Goal: Find contact information: Find contact information

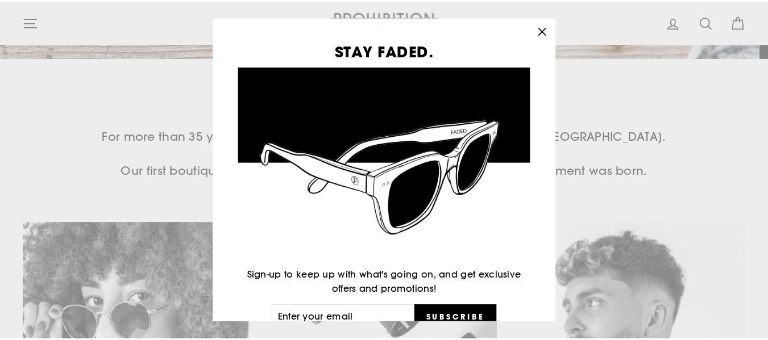
scroll to position [454, 0]
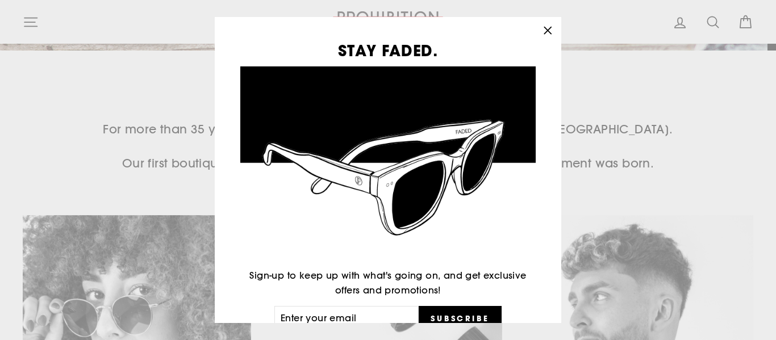
click at [551, 31] on icon "button" at bounding box center [547, 30] width 7 height 7
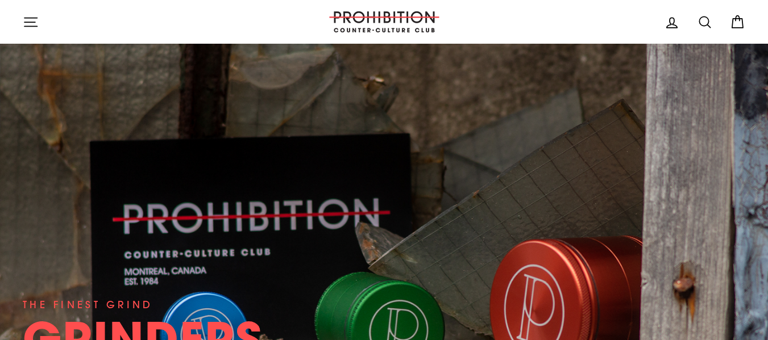
scroll to position [0, 0]
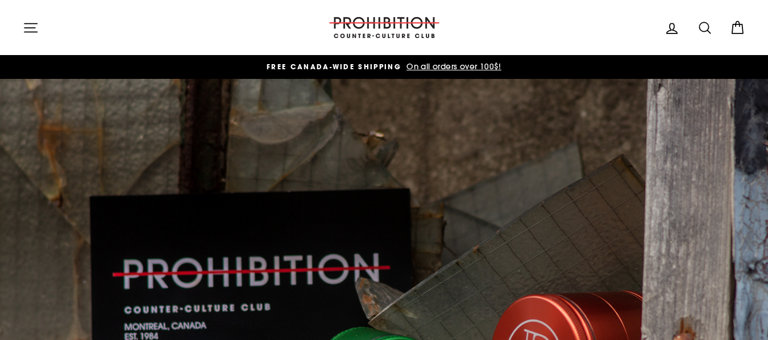
click at [381, 191] on div "THE FINEST GRIND GRINDERS DESIGNED IN MTL. SHRED" at bounding box center [384, 292] width 722 height 426
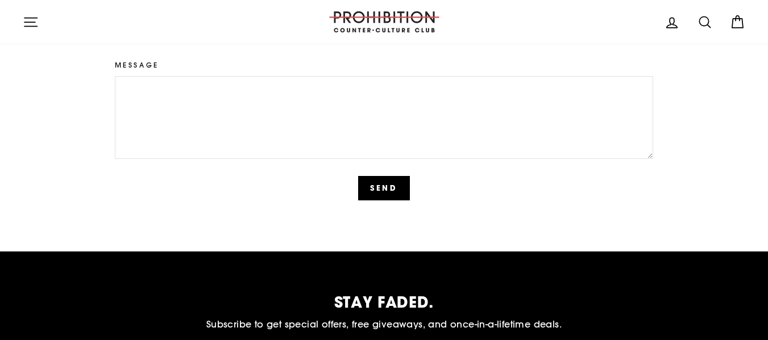
scroll to position [2557, 0]
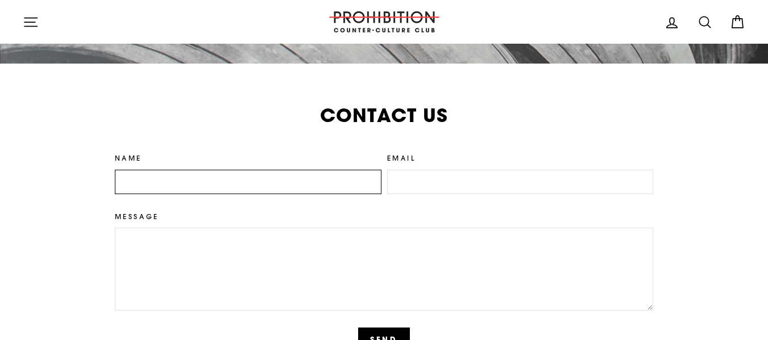
click at [210, 184] on input "Name" at bounding box center [248, 182] width 266 height 25
type input "Juan Gonzalez"
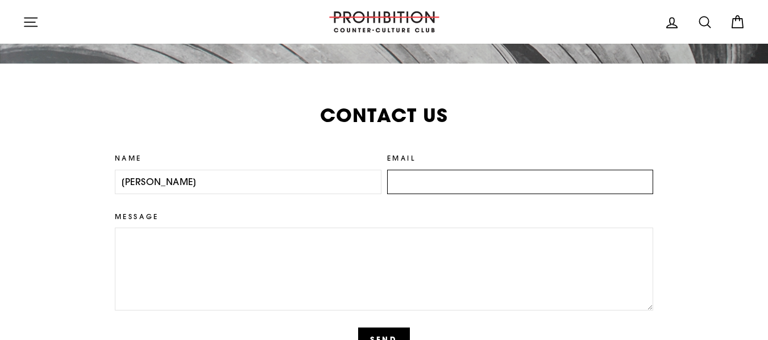
click at [442, 181] on input "Email" at bounding box center [520, 182] width 266 height 25
type input "j.guzman@ozeol.com"
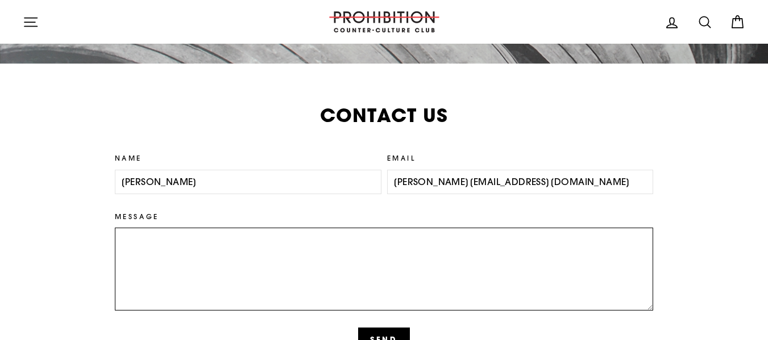
click at [304, 262] on textarea "Message" at bounding box center [384, 269] width 539 height 83
paste textarea "Hello, My name is Juan and I represent Ozeol International I am trying to conta…"
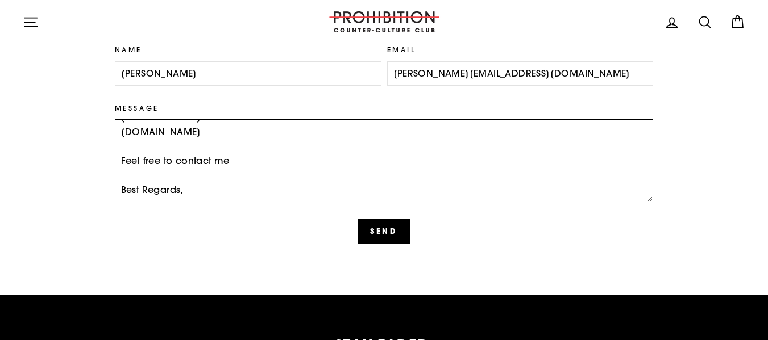
scroll to position [2670, 0]
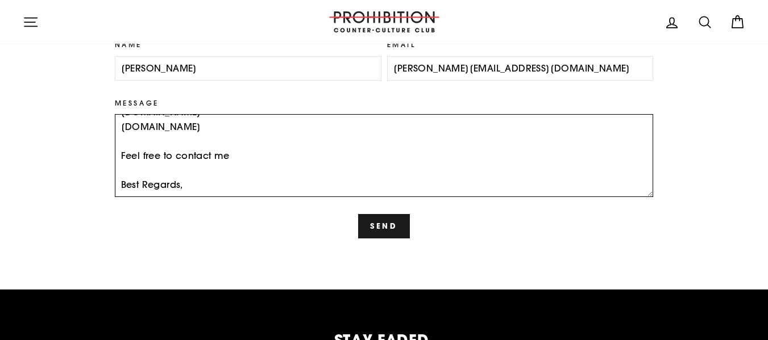
type textarea "Hello, My name is Juan and I represent Ozeol International I am trying to conta…"
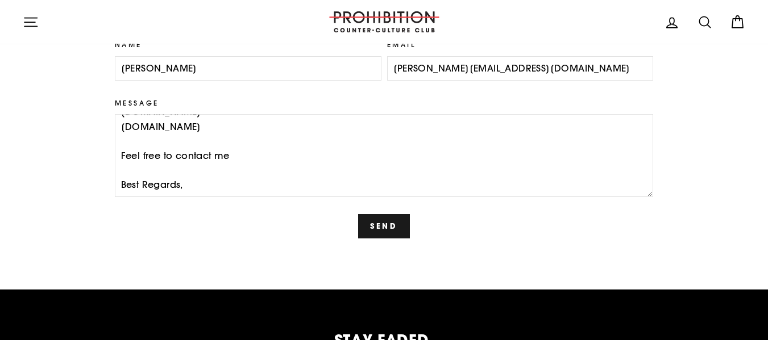
click at [394, 224] on button "Send" at bounding box center [384, 226] width 52 height 24
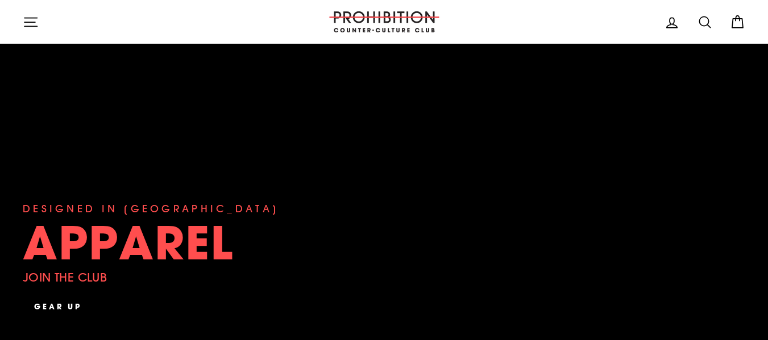
scroll to position [227, 0]
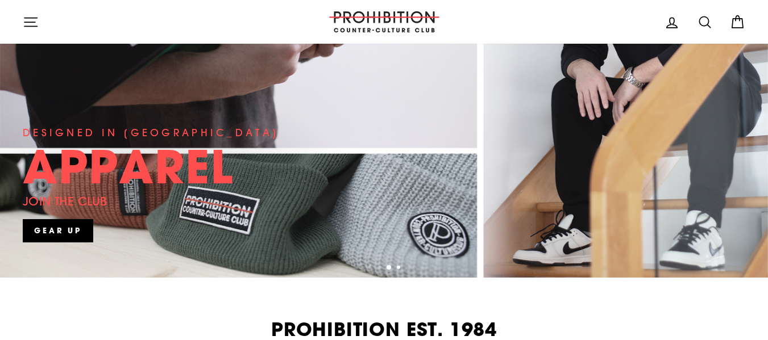
click at [398, 269] on button "4" at bounding box center [400, 269] width 6 height 6
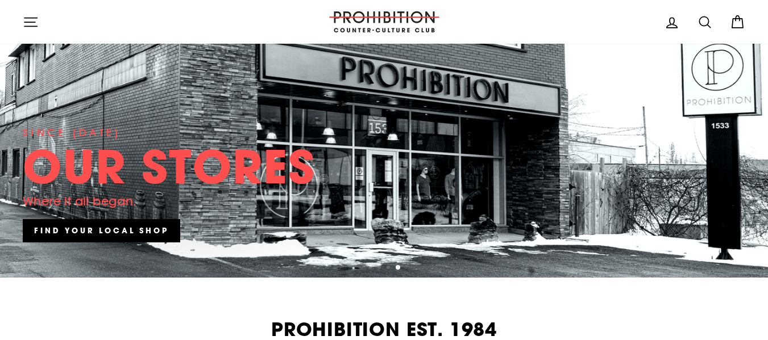
click at [385, 269] on ul "1 2 3 4" at bounding box center [384, 267] width 768 height 15
click at [381, 266] on button "2" at bounding box center [380, 269] width 6 height 6
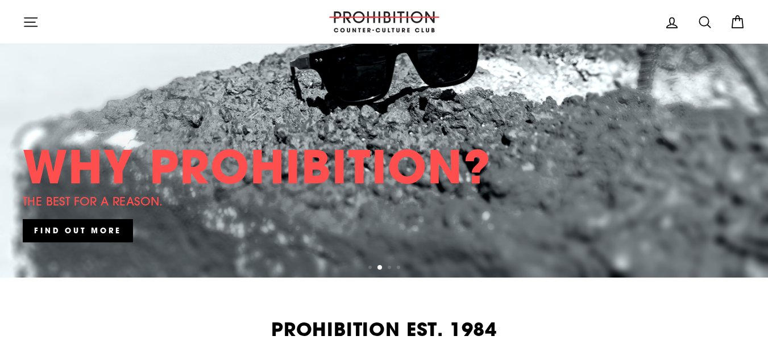
click at [385, 266] on ul "1 2 3 4" at bounding box center [384, 267] width 768 height 15
click at [386, 267] on ul "1 2 3 4" at bounding box center [384, 267] width 768 height 15
click at [389, 268] on button "3" at bounding box center [390, 269] width 6 height 6
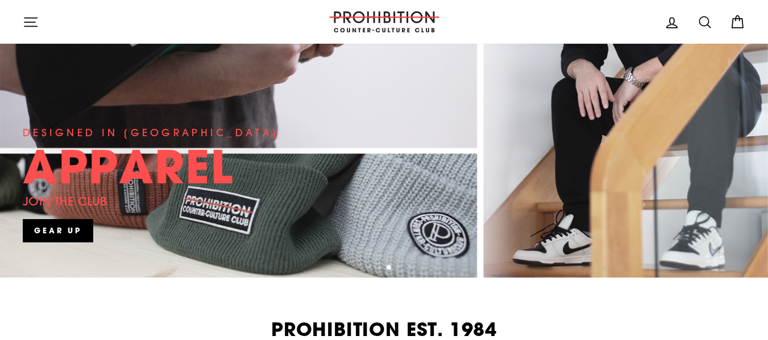
click at [400, 265] on ul "1 2 3 4" at bounding box center [384, 267] width 768 height 15
click at [395, 266] on ul "1 2 3 4" at bounding box center [384, 267] width 768 height 15
click at [397, 266] on button "4" at bounding box center [400, 269] width 6 height 6
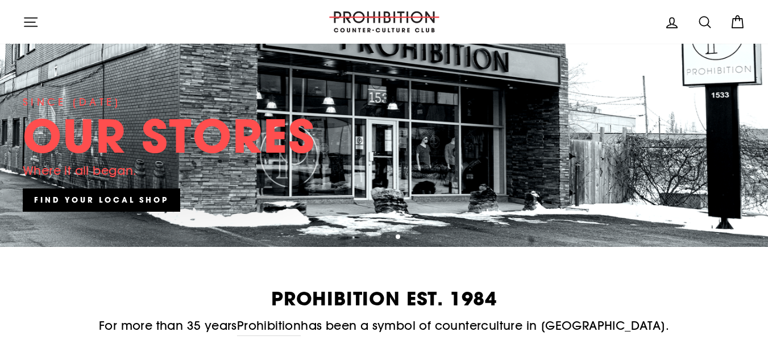
scroll to position [284, 0]
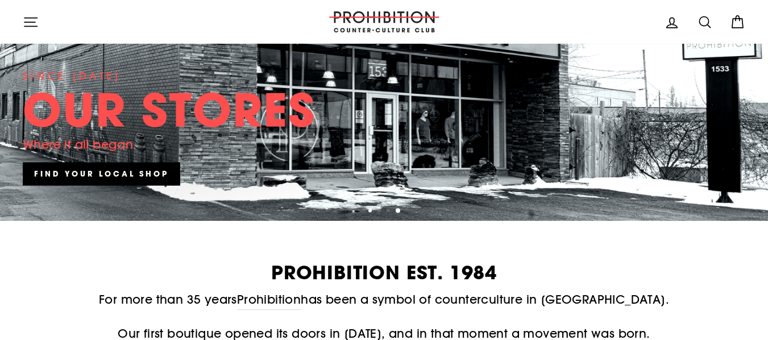
click at [368, 210] on button "1" at bounding box center [371, 212] width 6 height 6
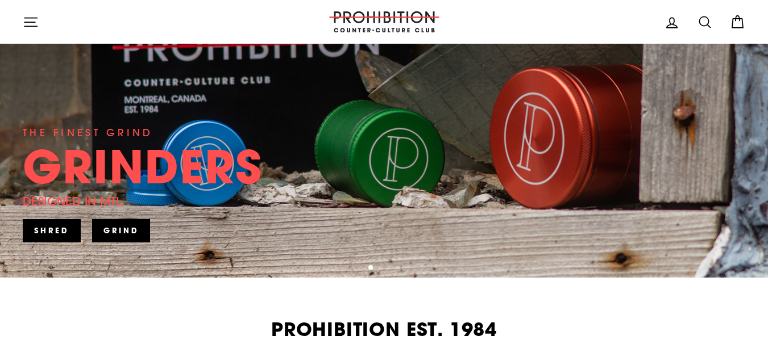
scroll to position [170, 0]
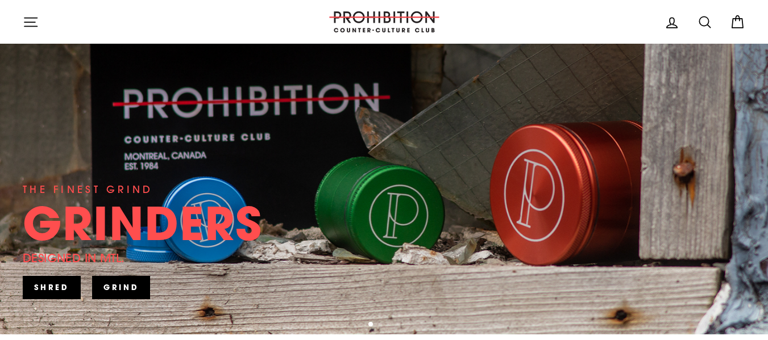
click at [262, 182] on div "THE FINEST GRIND GRINDERS DESIGNED IN MTL. SHRED" at bounding box center [143, 241] width 240 height 119
click at [62, 285] on link "SHRED" at bounding box center [52, 287] width 58 height 23
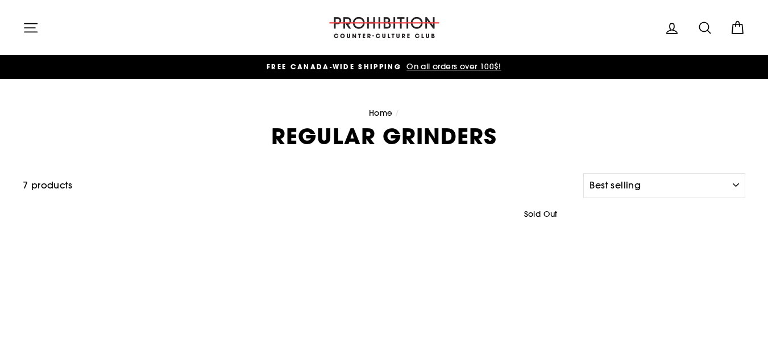
select select "best-selling"
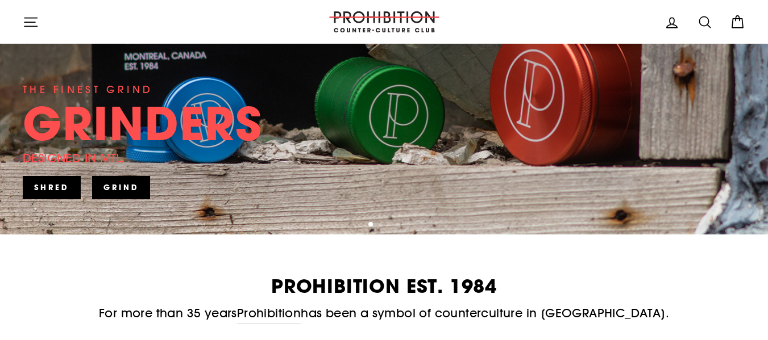
scroll to position [341, 0]
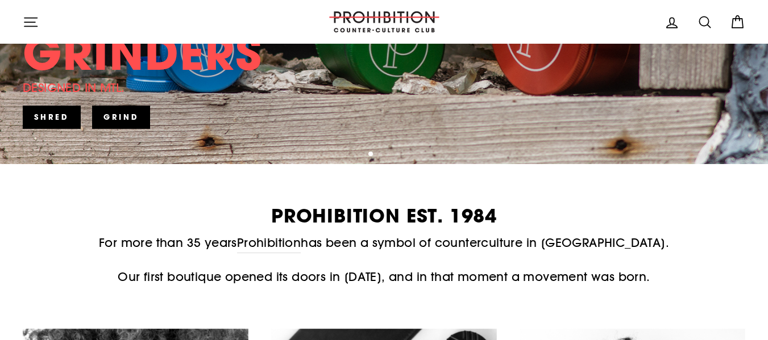
click at [115, 115] on link "GRIND" at bounding box center [121, 117] width 59 height 23
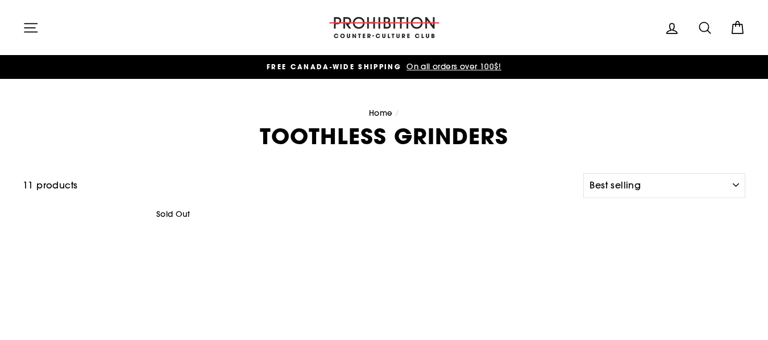
select select "best-selling"
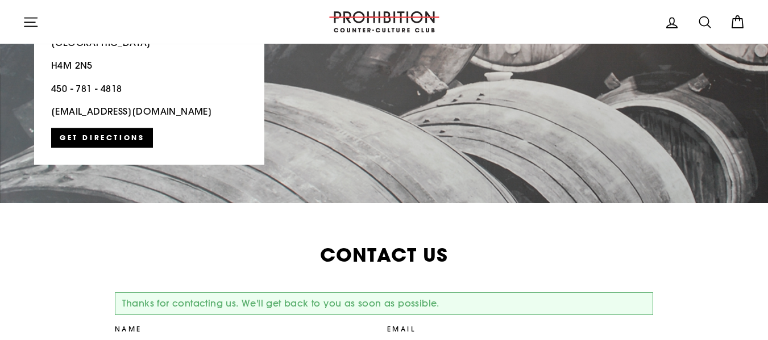
scroll to position [2329, 0]
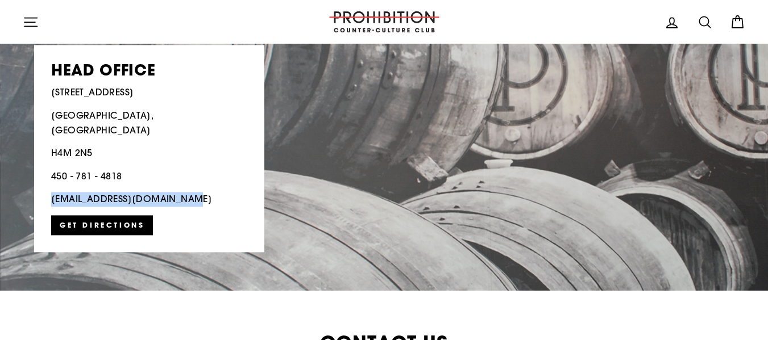
drag, startPoint x: 181, startPoint y: 191, endPoint x: 52, endPoint y: 197, distance: 129.1
click at [52, 197] on p "[EMAIL_ADDRESS][DOMAIN_NAME]" at bounding box center [149, 200] width 196 height 15
copy p "[EMAIL_ADDRESS][DOMAIN_NAME]"
